Goal: Task Accomplishment & Management: Manage account settings

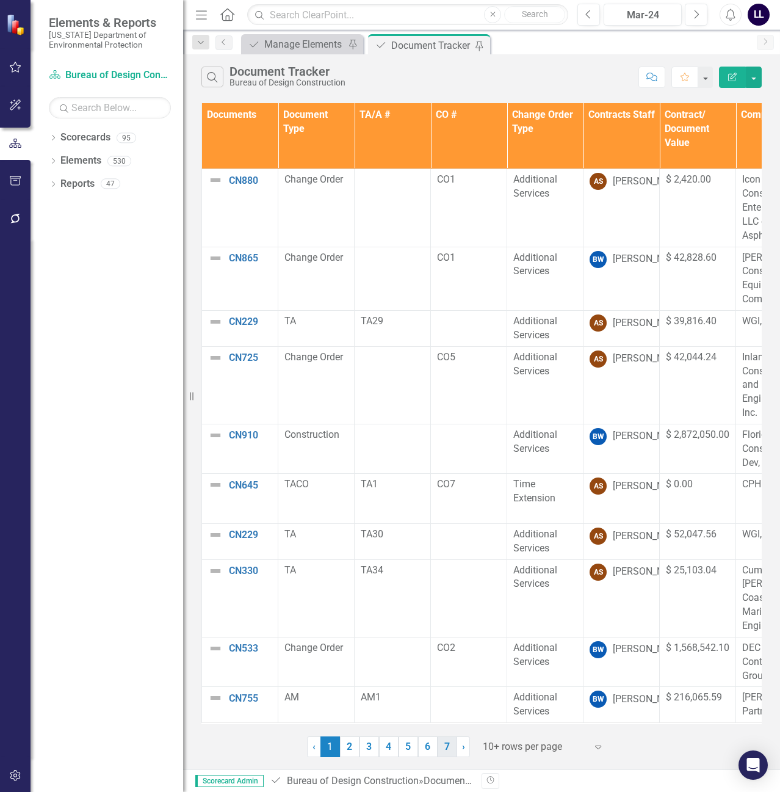
click at [446, 745] on link "7" at bounding box center [448, 746] width 20 height 21
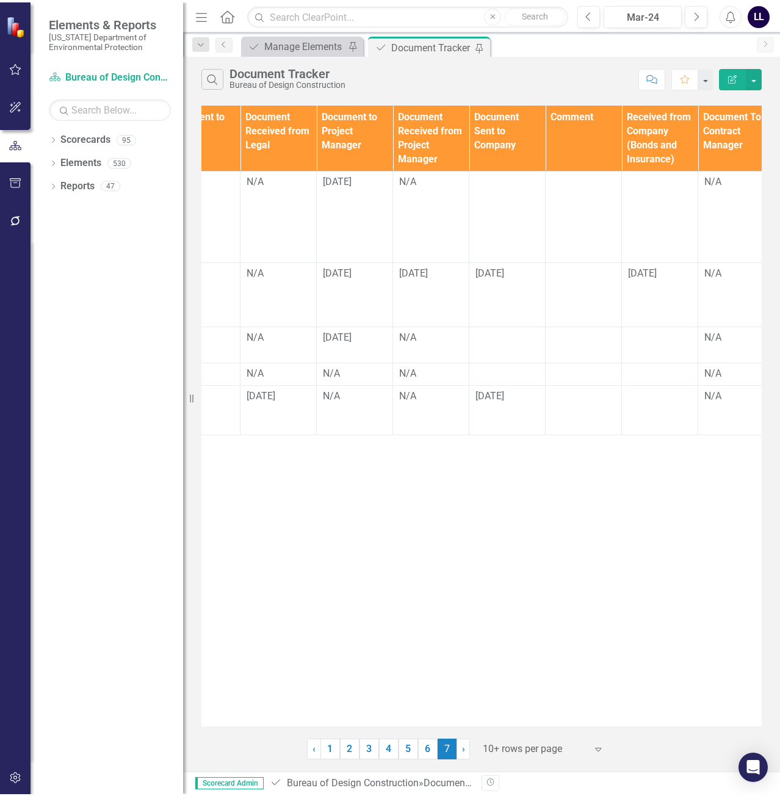
scroll to position [0, 1108]
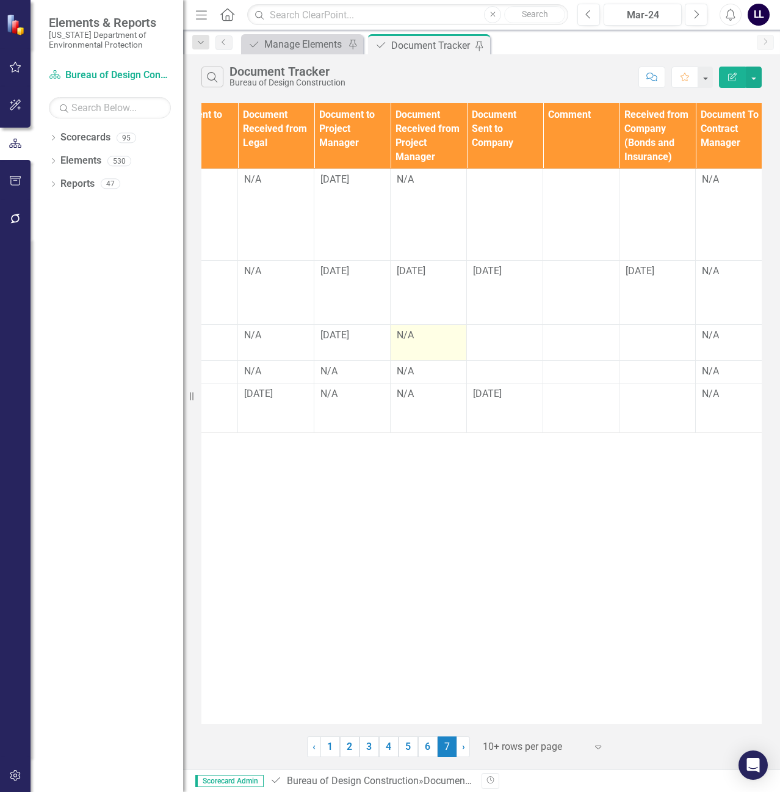
click at [418, 336] on div "N/A" at bounding box center [428, 335] width 63 height 14
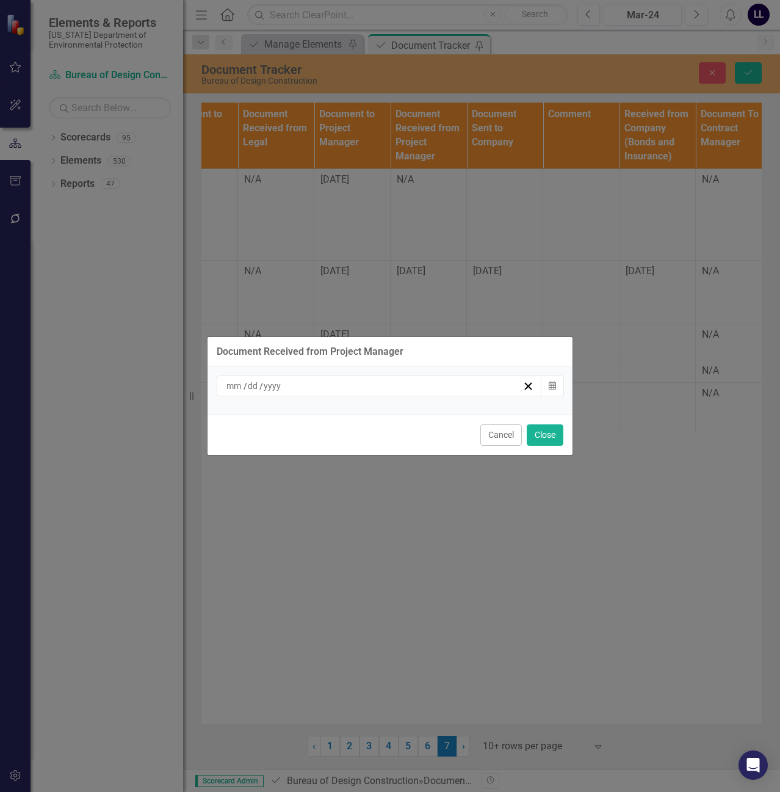
click at [400, 384] on div "/ /" at bounding box center [374, 386] width 298 height 12
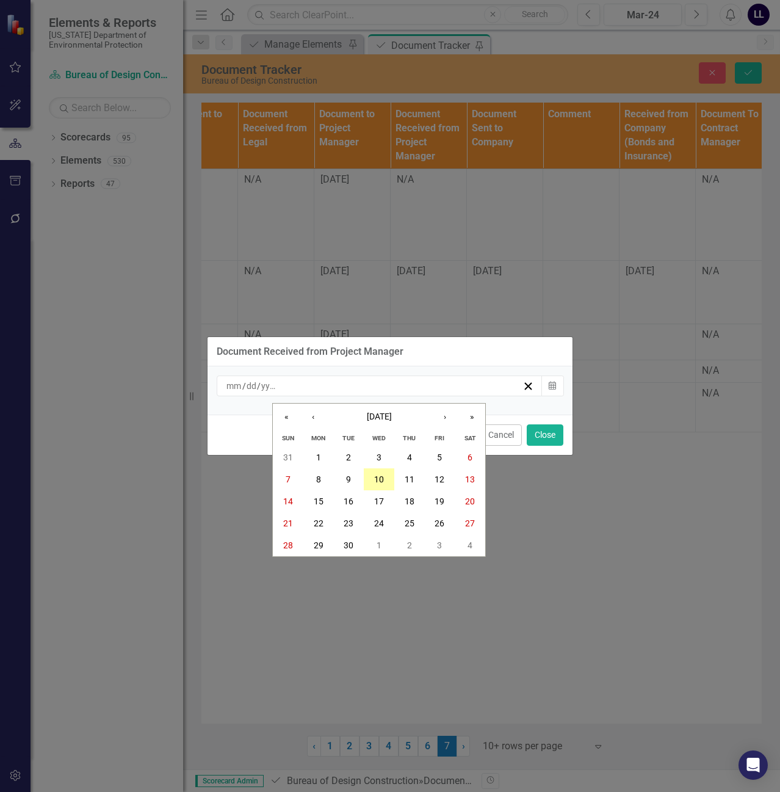
click at [381, 478] on abbr "10" at bounding box center [379, 479] width 10 height 10
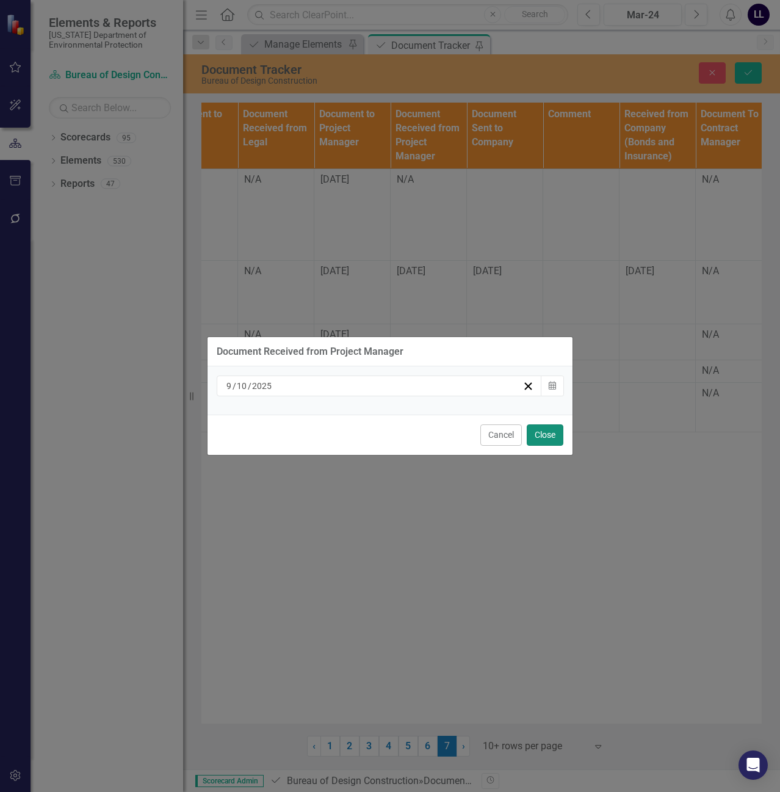
click at [545, 433] on button "Close" at bounding box center [545, 434] width 37 height 21
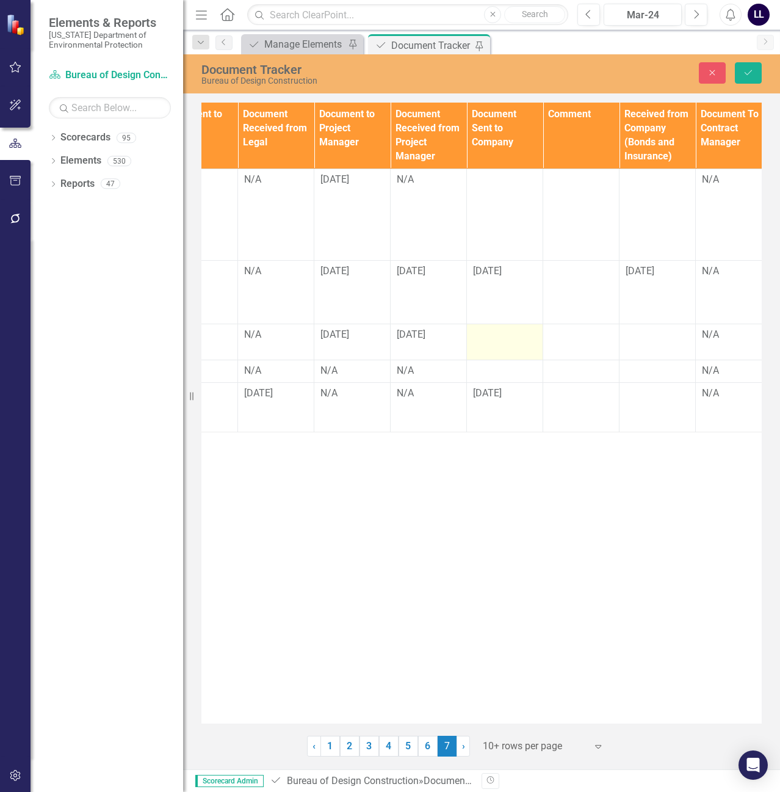
click at [496, 334] on div at bounding box center [504, 335] width 63 height 15
click at [491, 338] on input "text" at bounding box center [504, 339] width 63 height 23
type input "[DATE]"
click at [751, 71] on icon "Save" at bounding box center [748, 72] width 11 height 9
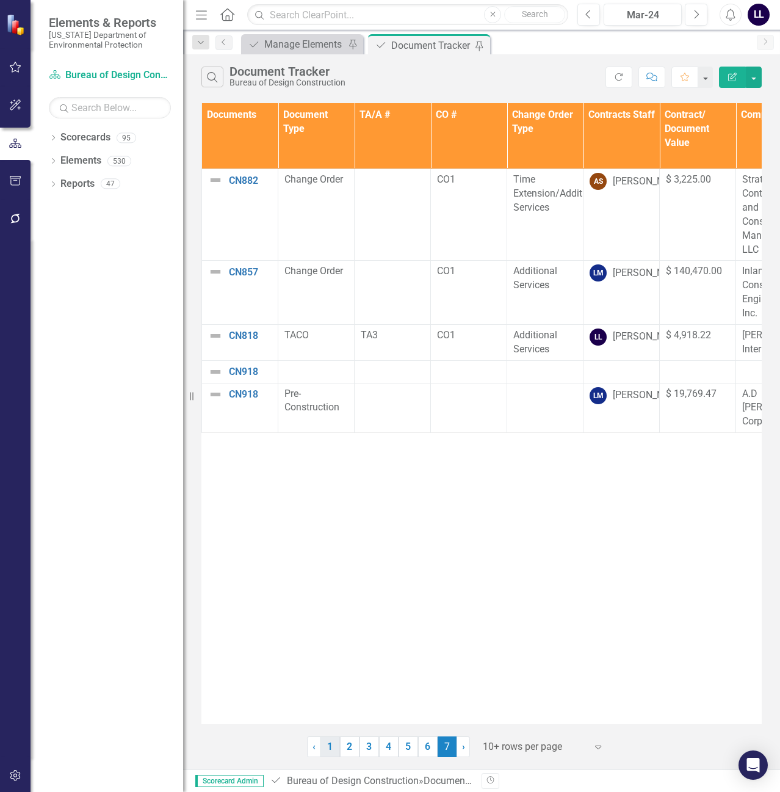
click at [333, 748] on link "1" at bounding box center [330, 746] width 20 height 21
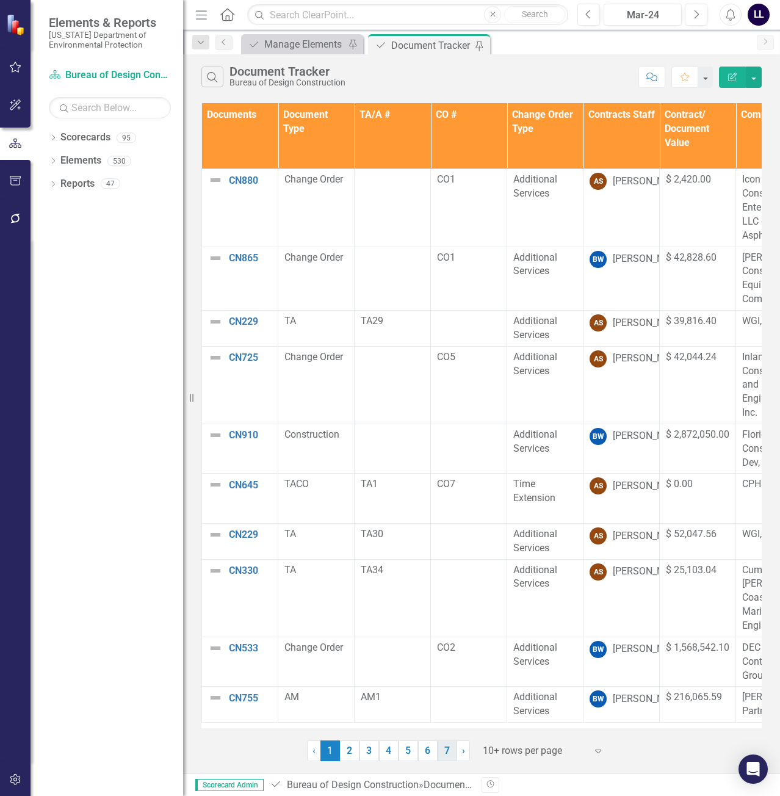
click at [445, 752] on link "7" at bounding box center [448, 750] width 20 height 21
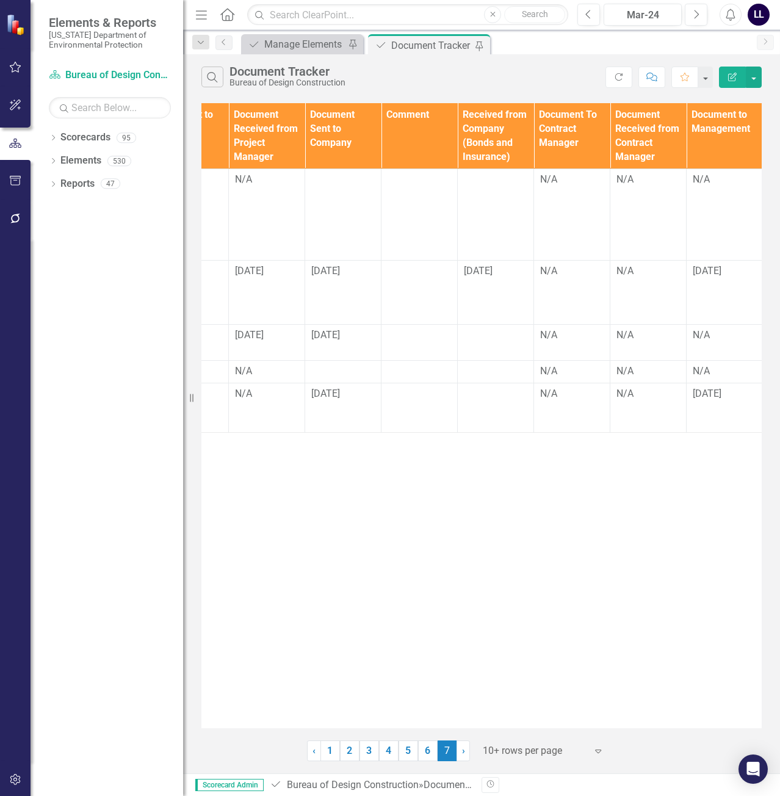
scroll to position [0, 1274]
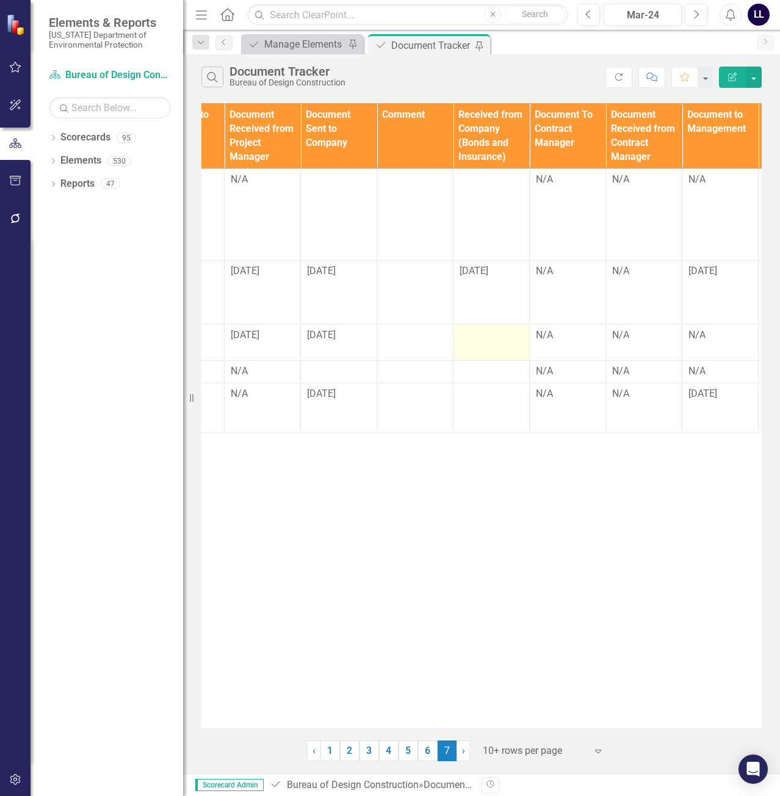
click at [484, 338] on div at bounding box center [491, 335] width 63 height 15
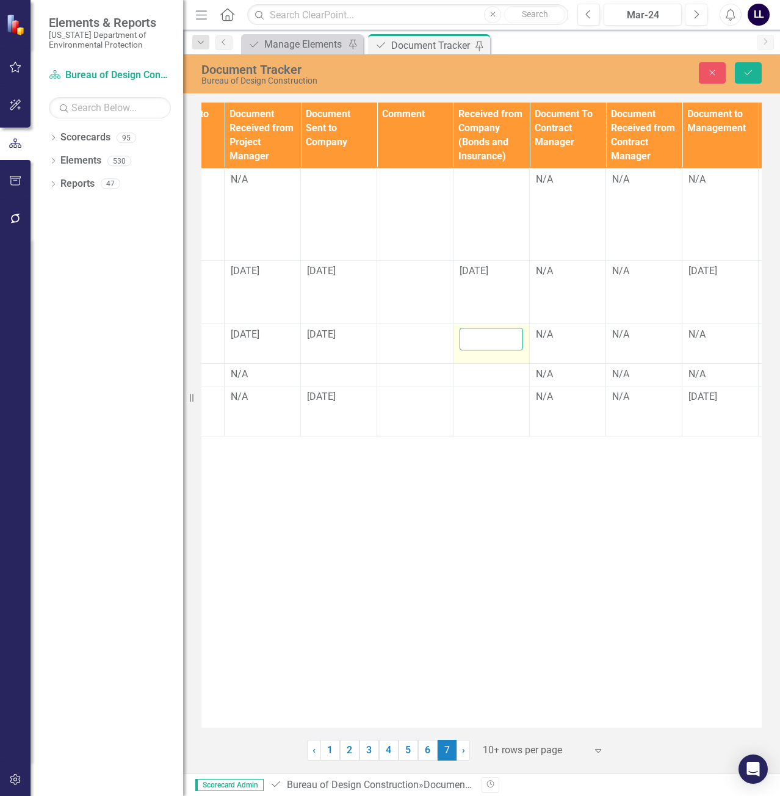
click at [484, 338] on input "text" at bounding box center [491, 339] width 63 height 23
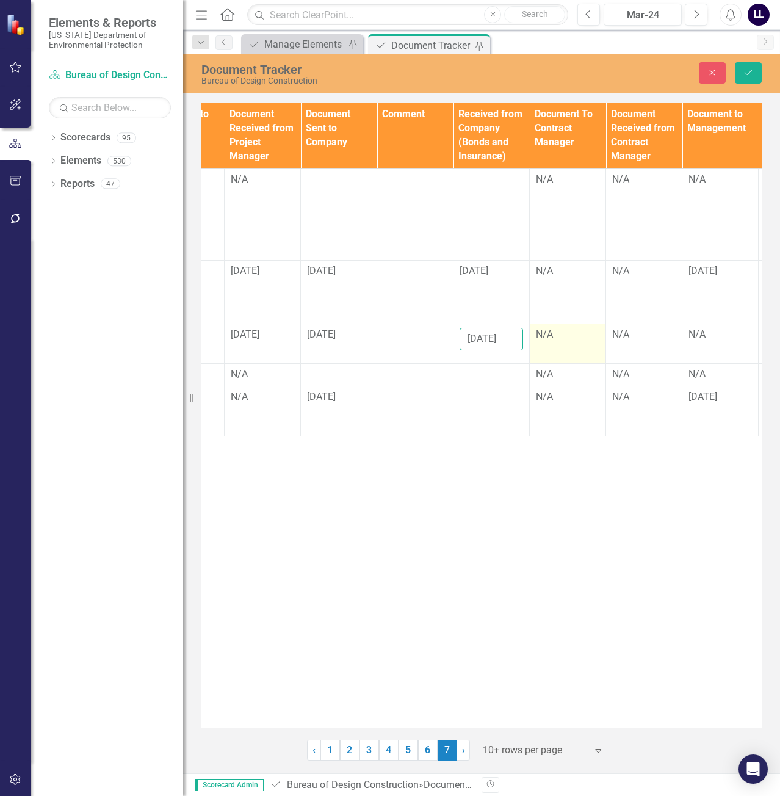
type input "[DATE]"
click at [562, 338] on div "N/A" at bounding box center [567, 335] width 63 height 14
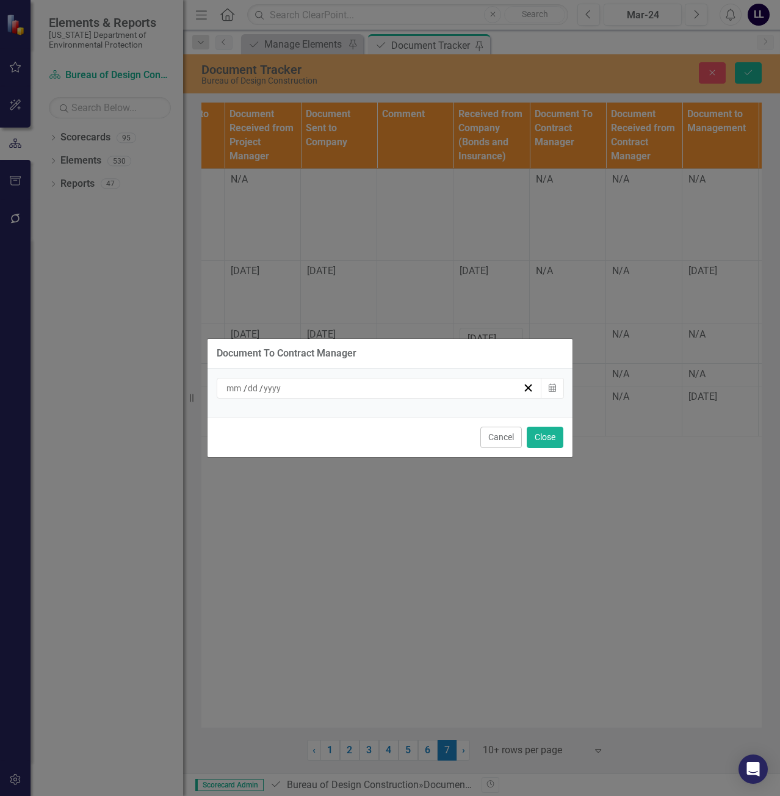
click at [435, 378] on div "/ /" at bounding box center [379, 388] width 325 height 21
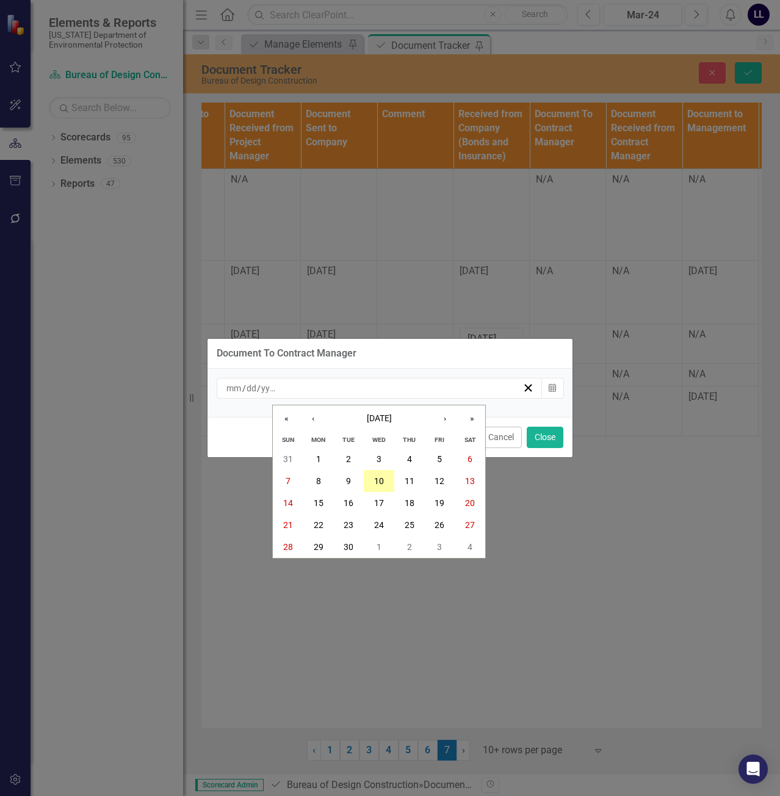
click at [380, 476] on abbr "10" at bounding box center [379, 481] width 10 height 10
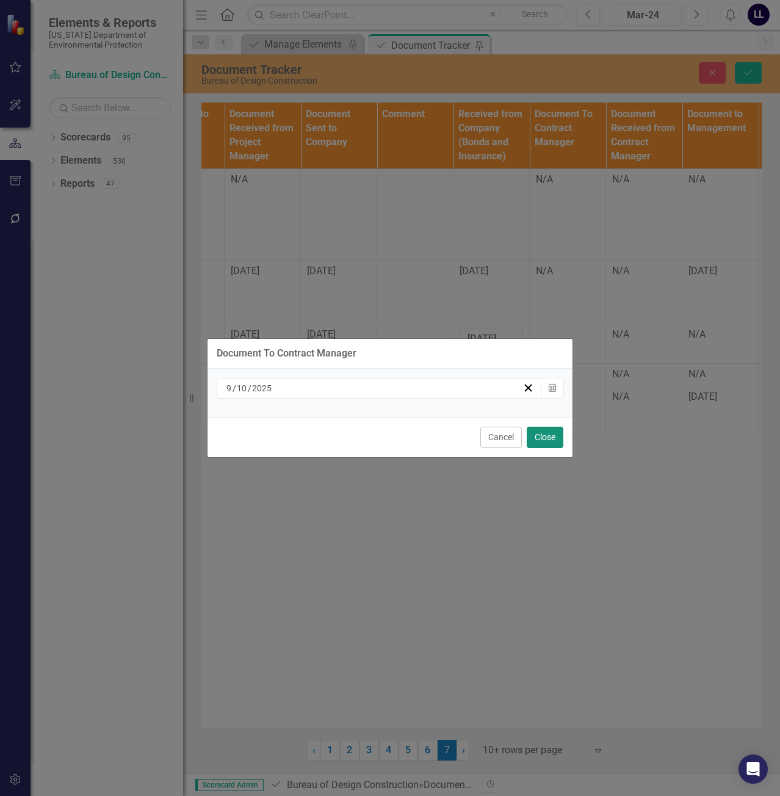
click at [546, 429] on button "Close" at bounding box center [545, 437] width 37 height 21
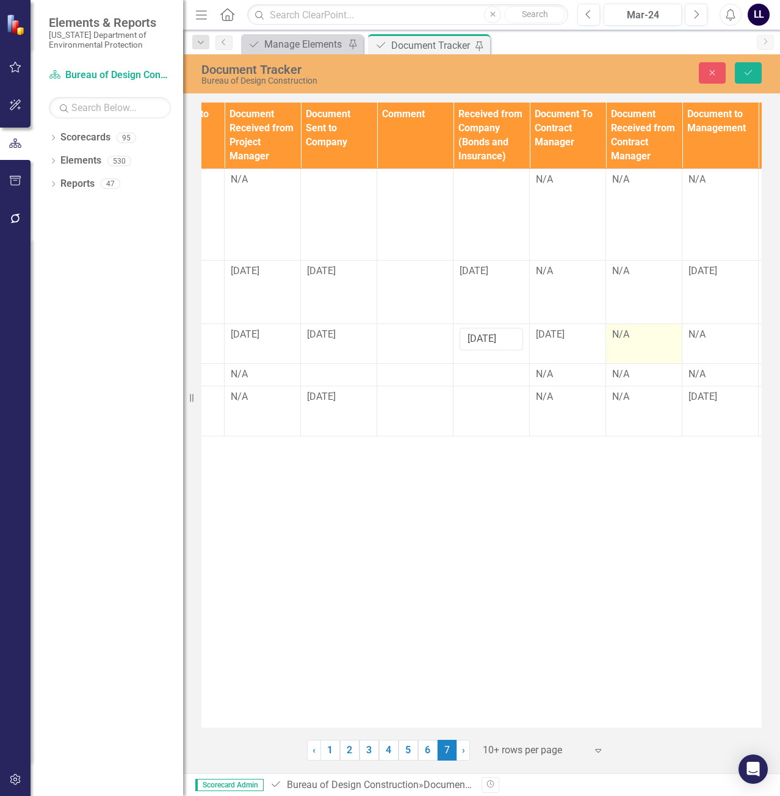
click at [636, 339] on div "N/A" at bounding box center [643, 335] width 63 height 14
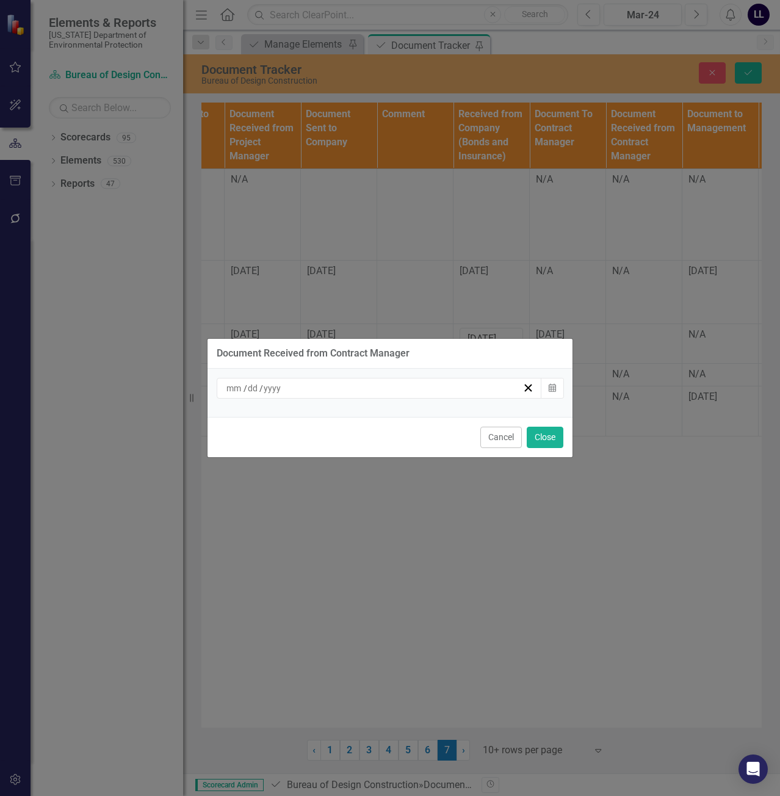
click at [400, 386] on div "/ /" at bounding box center [374, 388] width 298 height 12
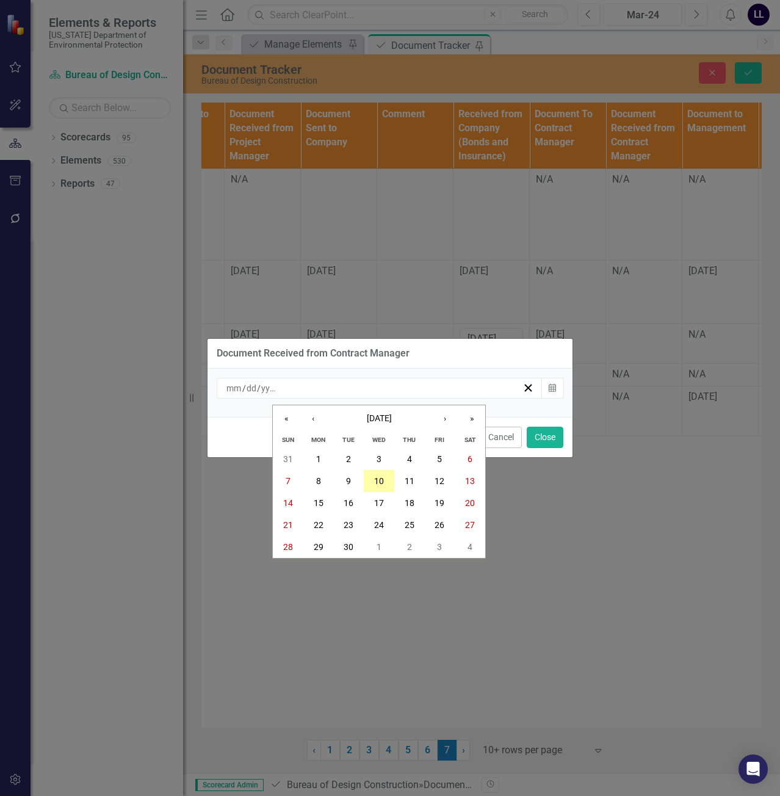
click at [378, 479] on abbr "10" at bounding box center [379, 481] width 10 height 10
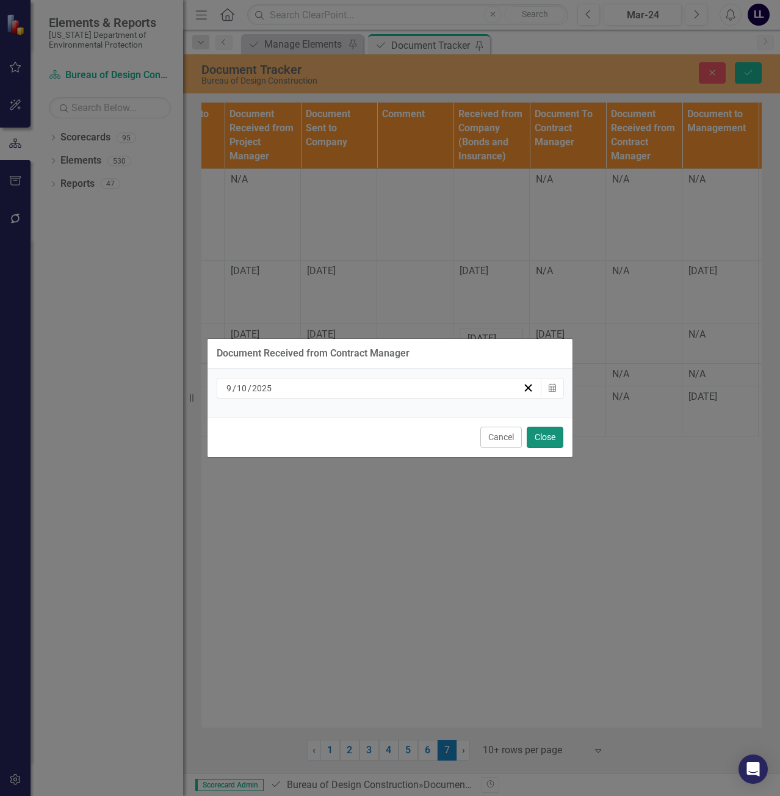
click at [550, 439] on button "Close" at bounding box center [545, 437] width 37 height 21
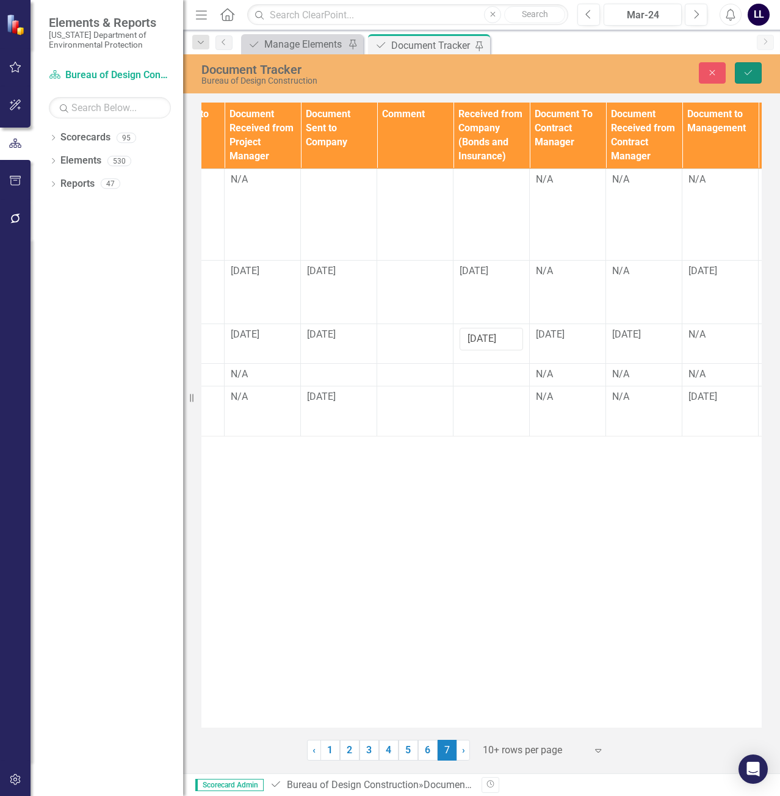
click at [748, 73] on icon "Save" at bounding box center [748, 72] width 11 height 9
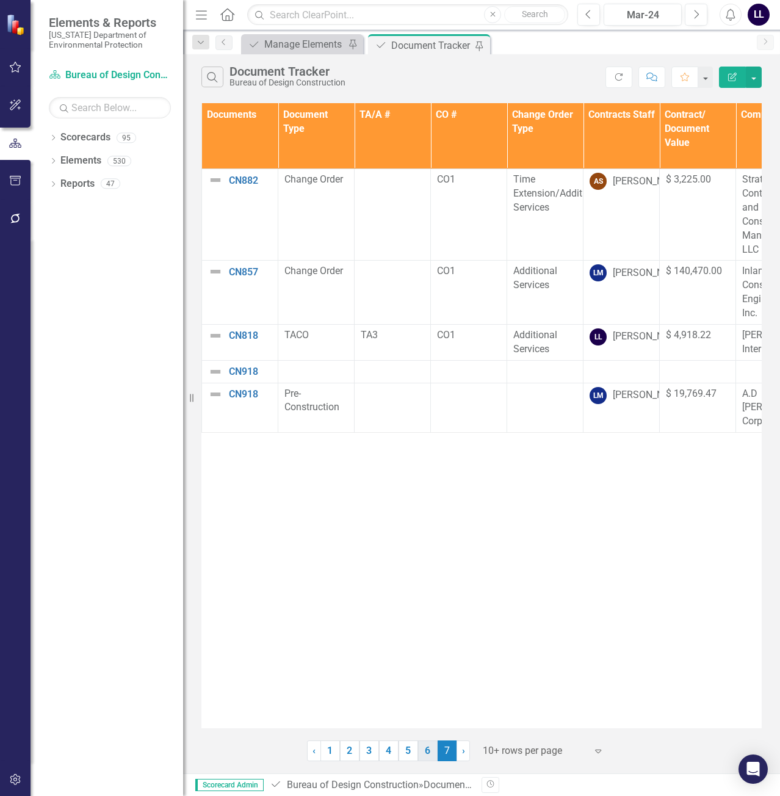
click at [432, 748] on link "6" at bounding box center [428, 750] width 20 height 21
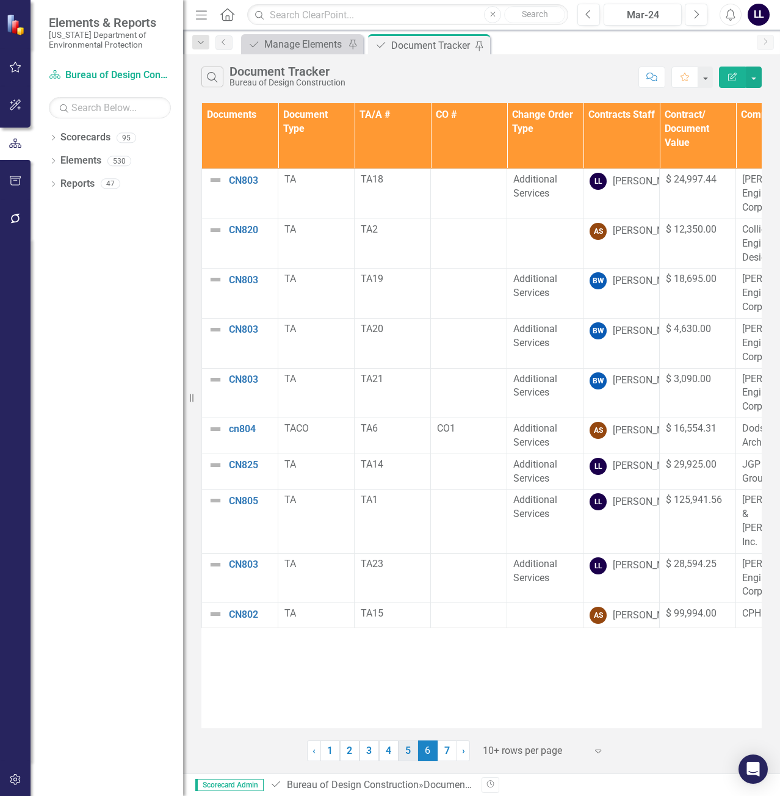
click at [409, 754] on link "5" at bounding box center [409, 750] width 20 height 21
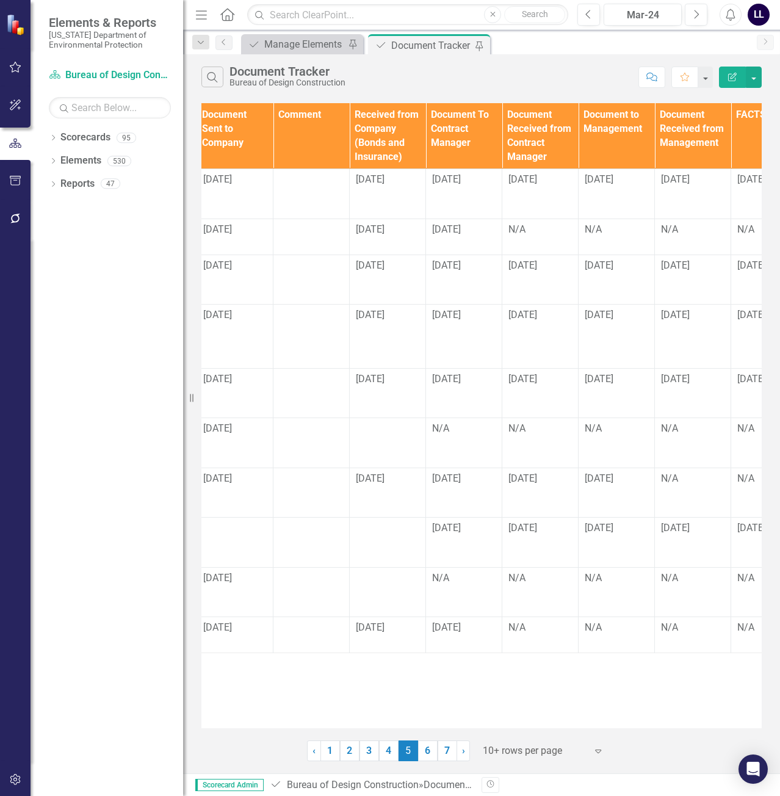
scroll to position [0, 1395]
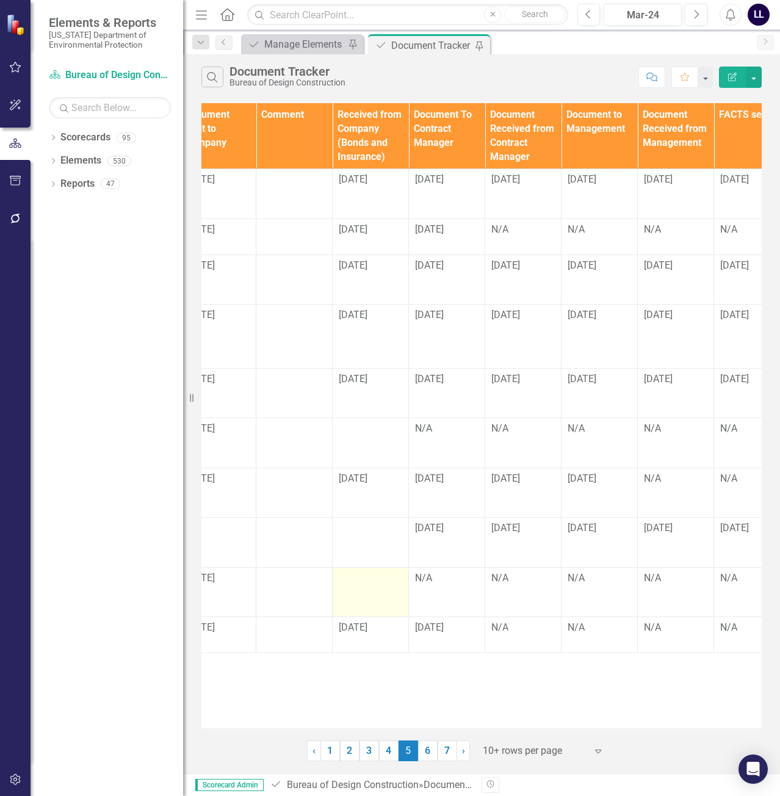
click at [369, 577] on div at bounding box center [370, 578] width 63 height 15
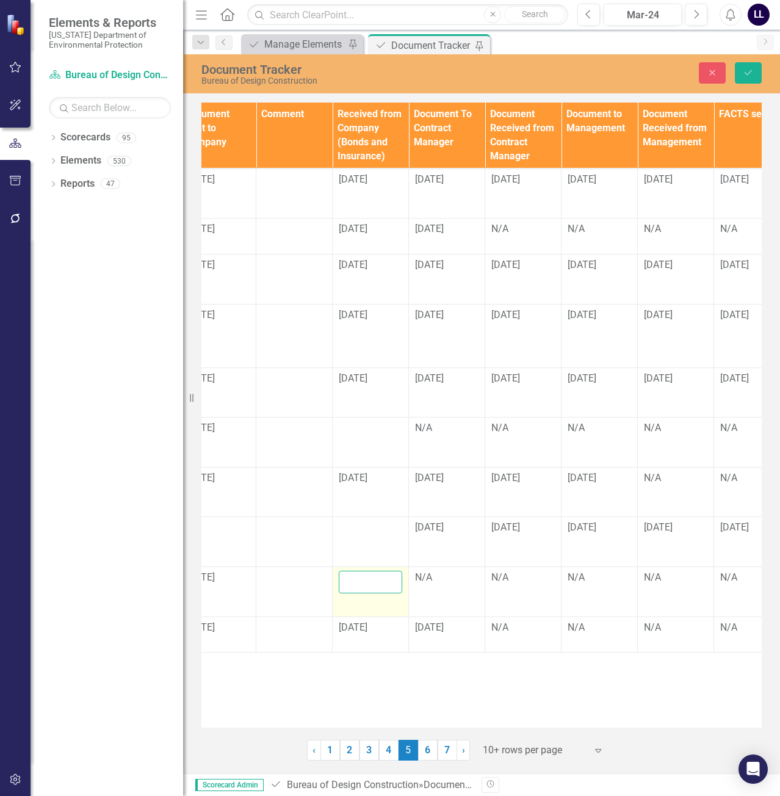
click at [362, 580] on input "text" at bounding box center [370, 582] width 63 height 23
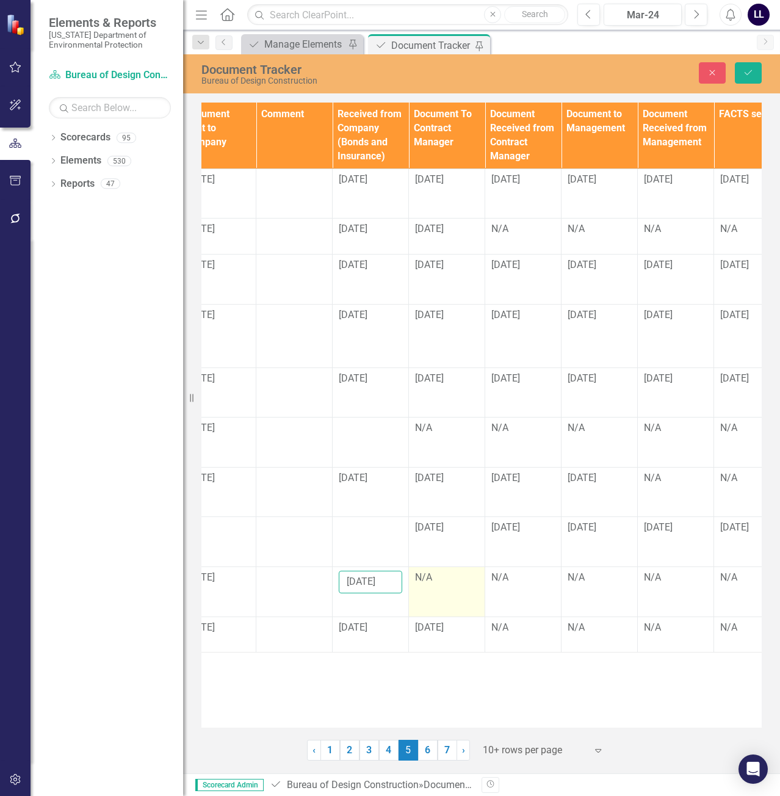
type input "[DATE]"
click at [443, 578] on div "N/A" at bounding box center [446, 578] width 63 height 14
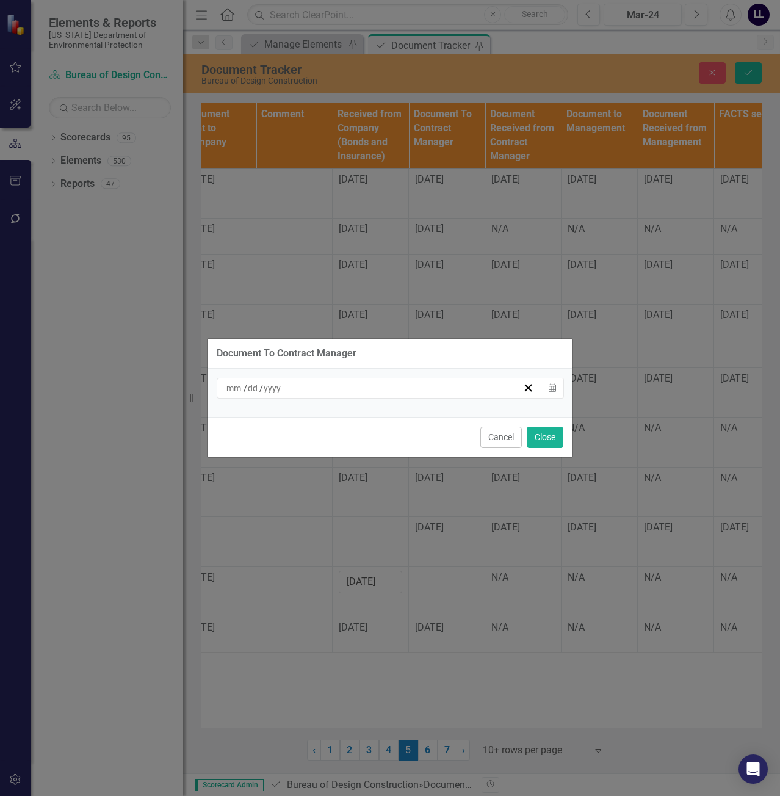
click at [480, 386] on div "/ /" at bounding box center [374, 388] width 298 height 12
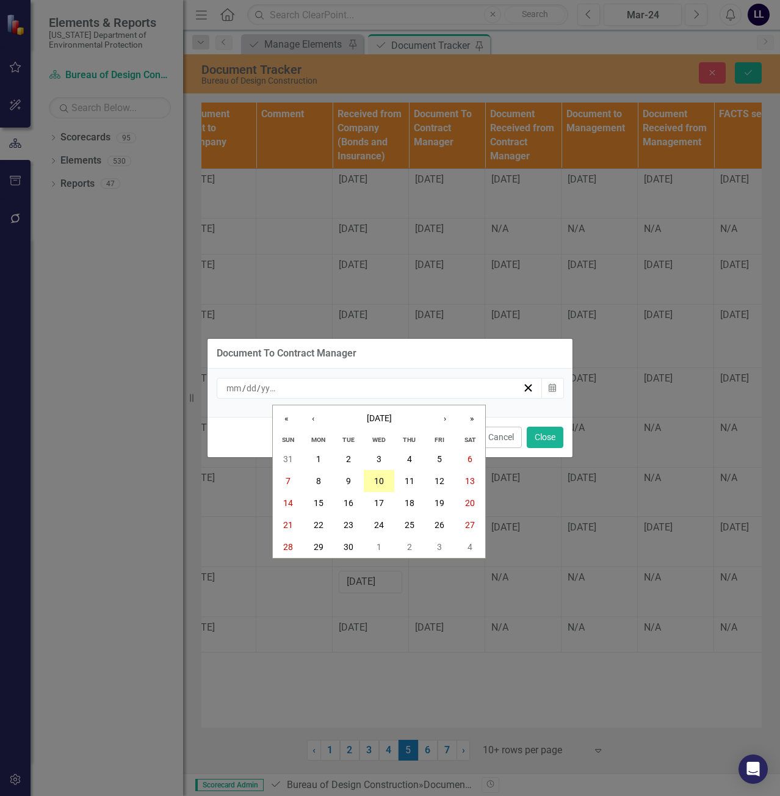
click at [378, 484] on abbr "10" at bounding box center [379, 481] width 10 height 10
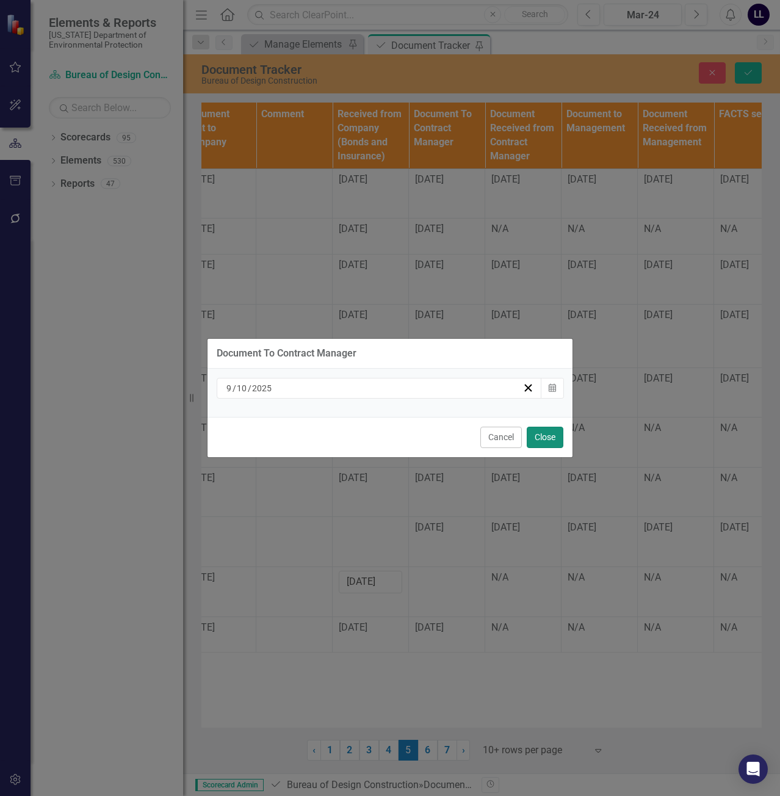
click at [549, 438] on button "Close" at bounding box center [545, 437] width 37 height 21
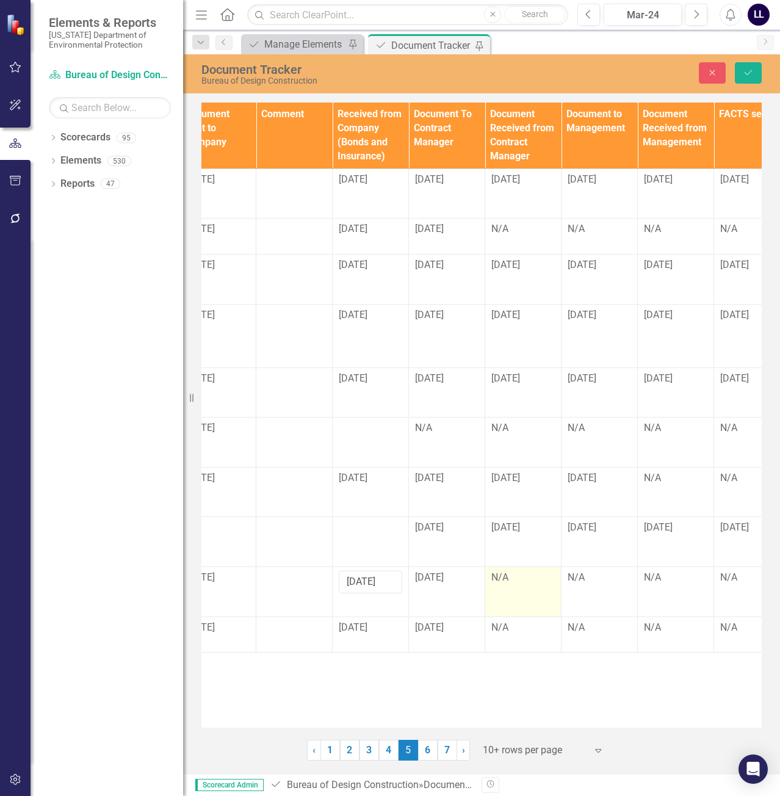
click at [531, 587] on td "N/A" at bounding box center [523, 592] width 76 height 50
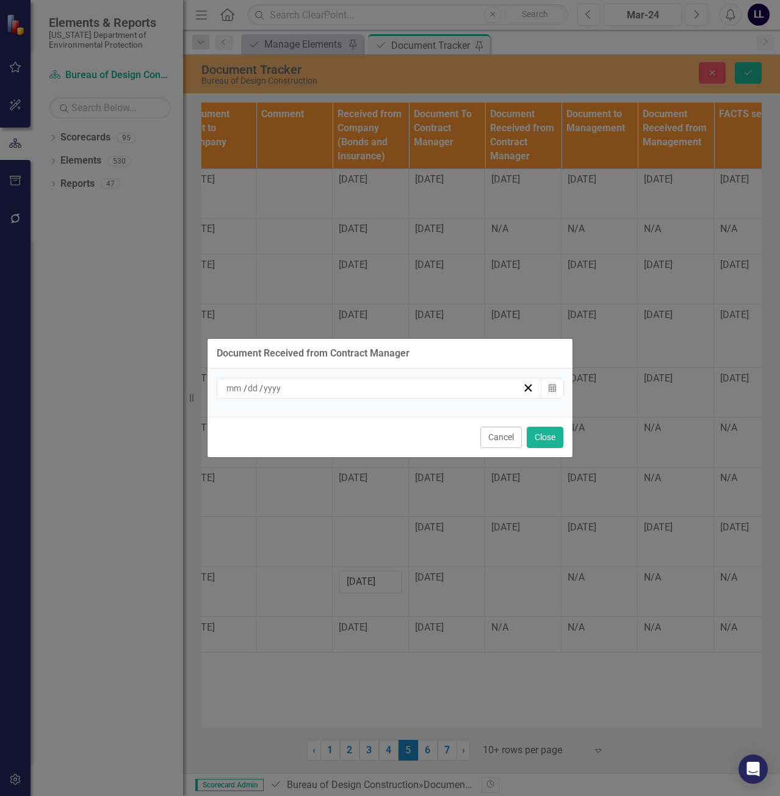
click at [452, 389] on div "/ /" at bounding box center [374, 388] width 298 height 12
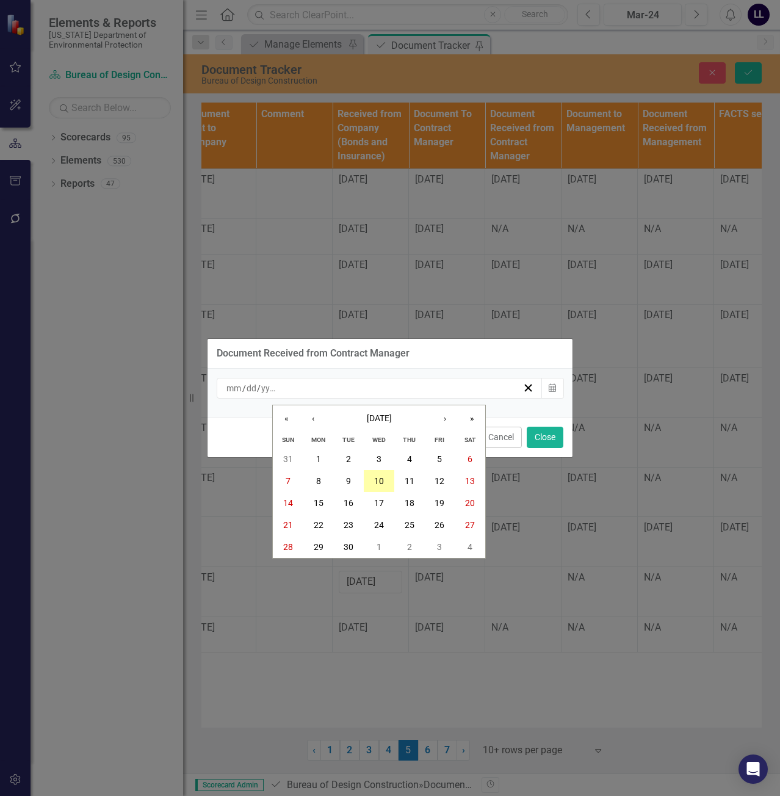
click at [389, 484] on button "10" at bounding box center [379, 481] width 31 height 22
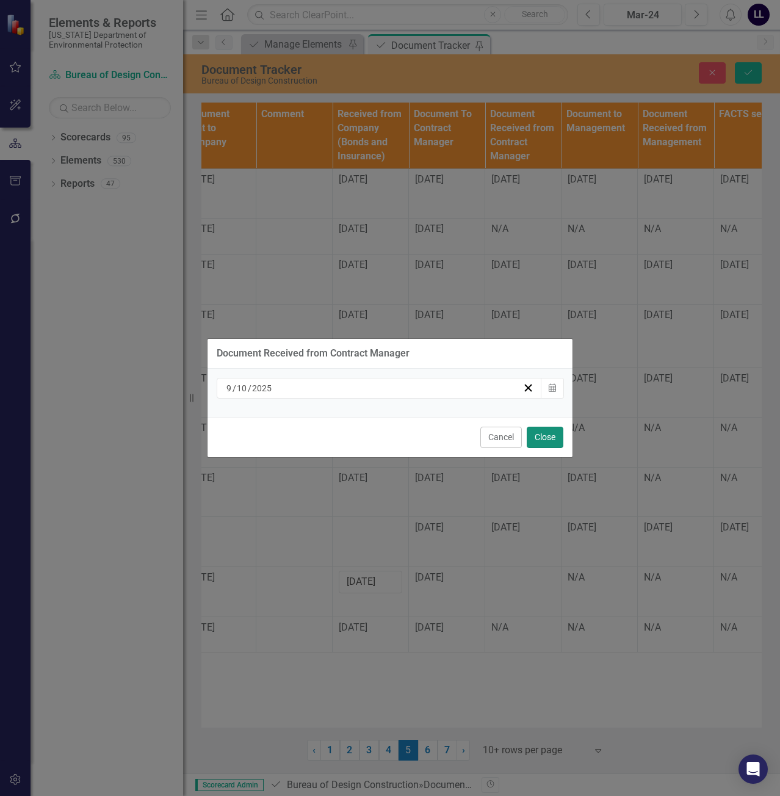
click at [550, 441] on button "Close" at bounding box center [545, 437] width 37 height 21
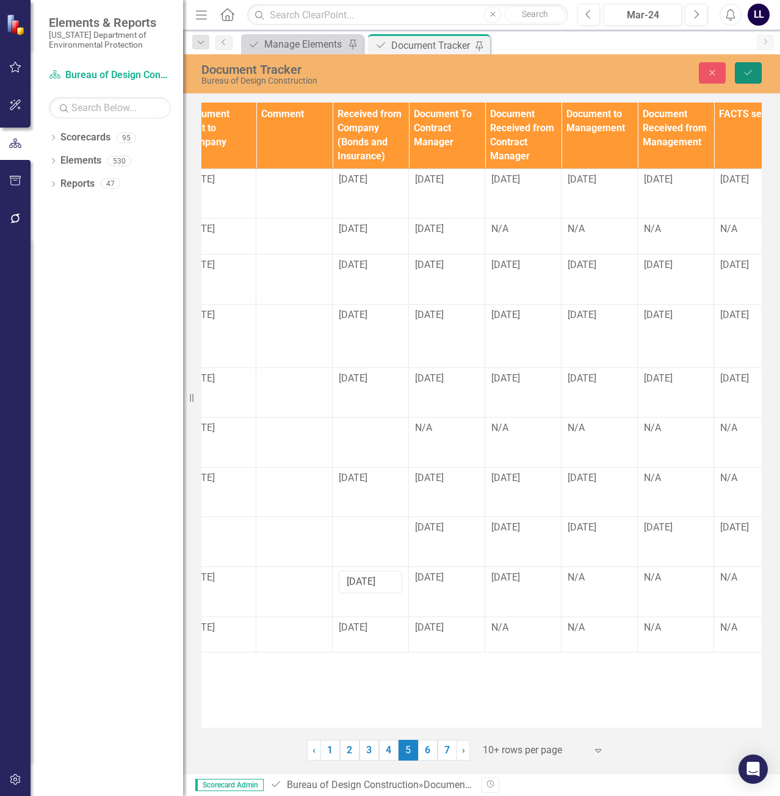
click at [757, 75] on button "Save" at bounding box center [748, 72] width 27 height 21
